Goal: Task Accomplishment & Management: Manage account settings

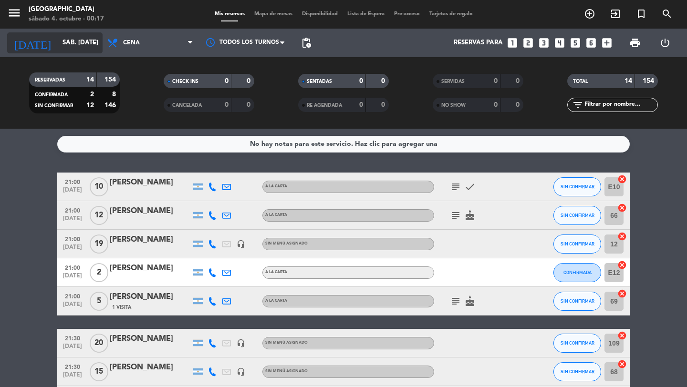
click at [68, 45] on input "sáb. [DATE]" at bounding box center [100, 42] width 84 height 17
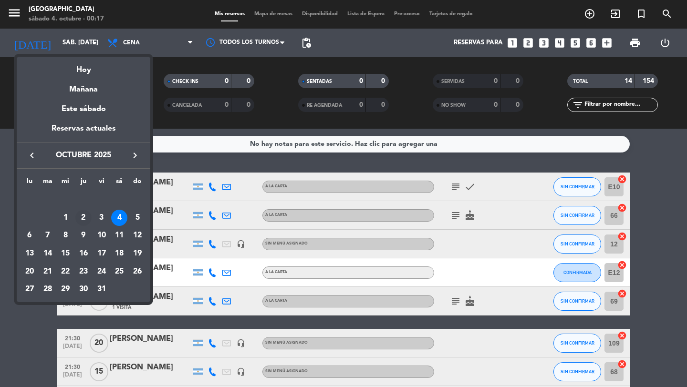
click at [83, 219] on div "2" at bounding box center [83, 218] width 16 height 16
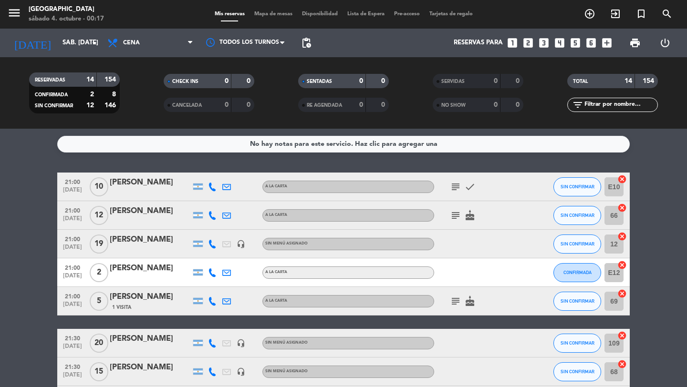
type input "[DEMOGRAPHIC_DATA] [DATE]"
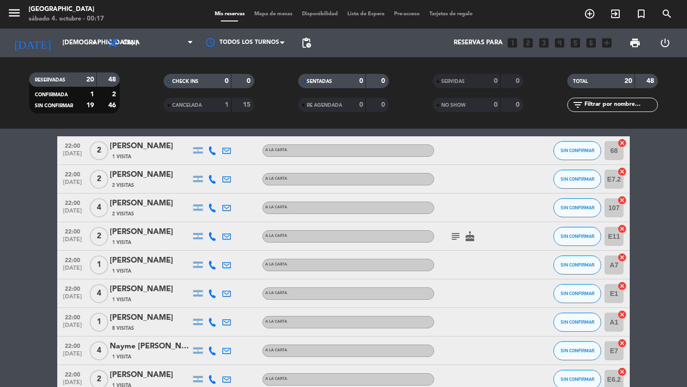
scroll to position [432, 0]
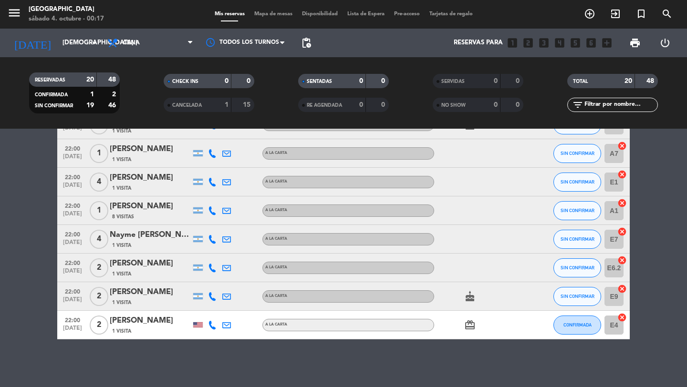
click at [154, 324] on div "[PERSON_NAME]" at bounding box center [150, 321] width 81 height 12
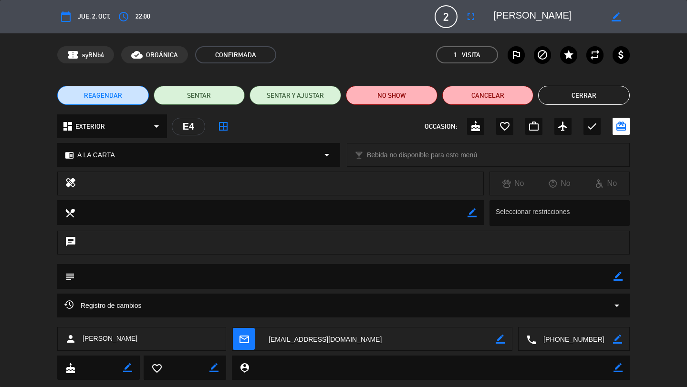
click at [617, 24] on div "border_color" at bounding box center [615, 16] width 27 height 17
click at [616, 15] on icon "border_color" at bounding box center [616, 16] width 9 height 9
type textarea "Y"
type textarea "j"
type textarea "[PERSON_NAME]"
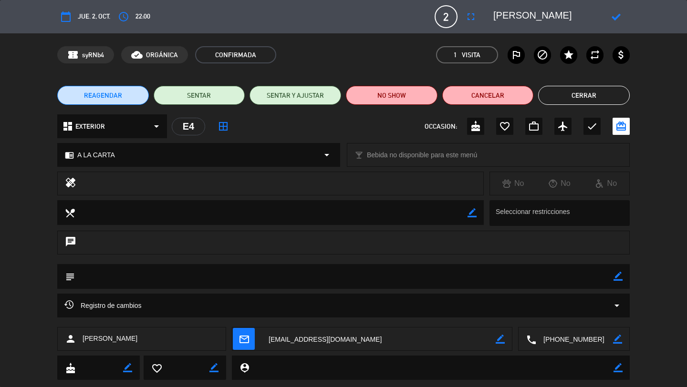
click at [619, 18] on icon at bounding box center [616, 16] width 9 height 9
